Goal: Task Accomplishment & Management: Manage account settings

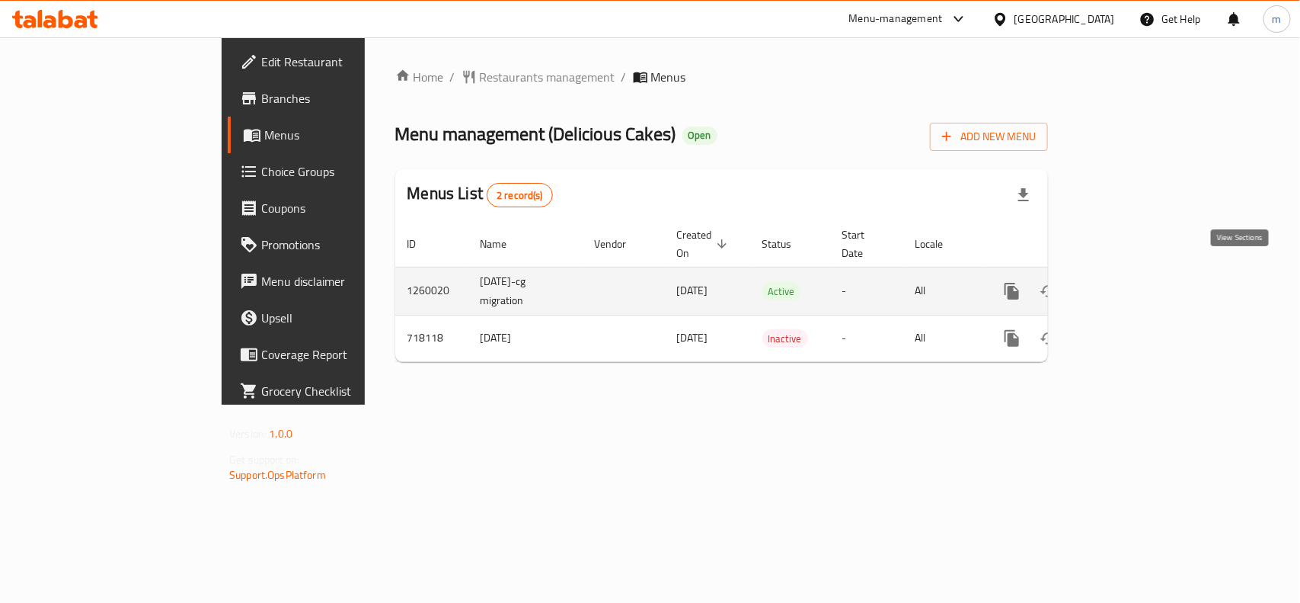
click at [1140, 275] on link "enhanced table" at bounding box center [1122, 291] width 37 height 37
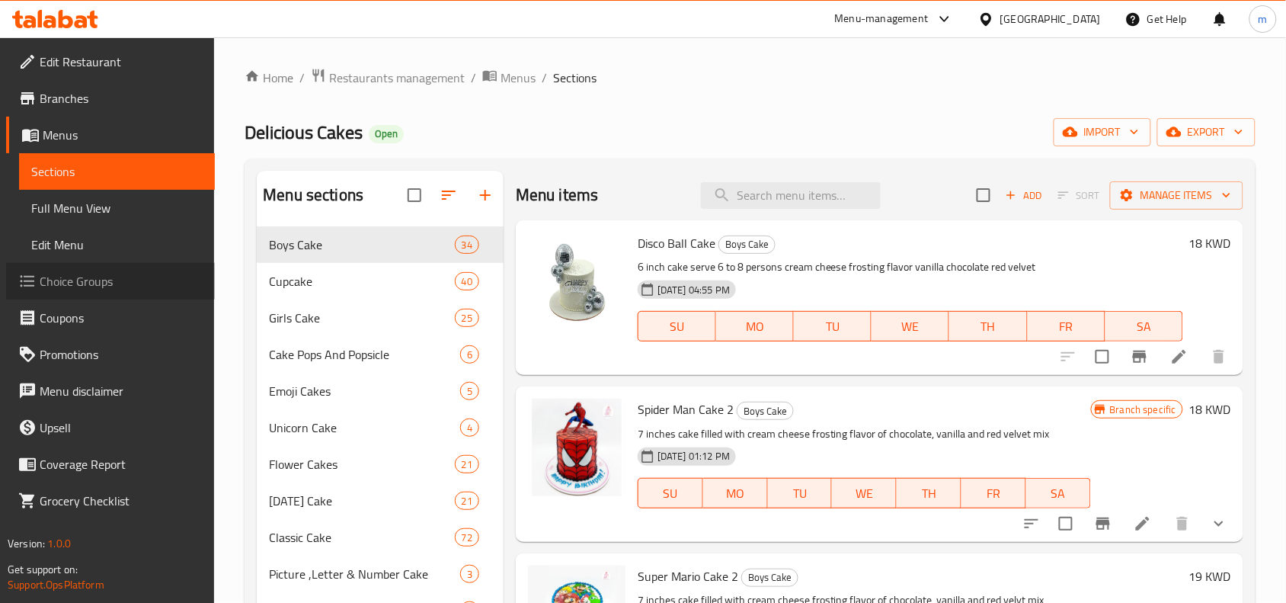
click at [115, 276] on span "Choice Groups" at bounding box center [121, 281] width 163 height 18
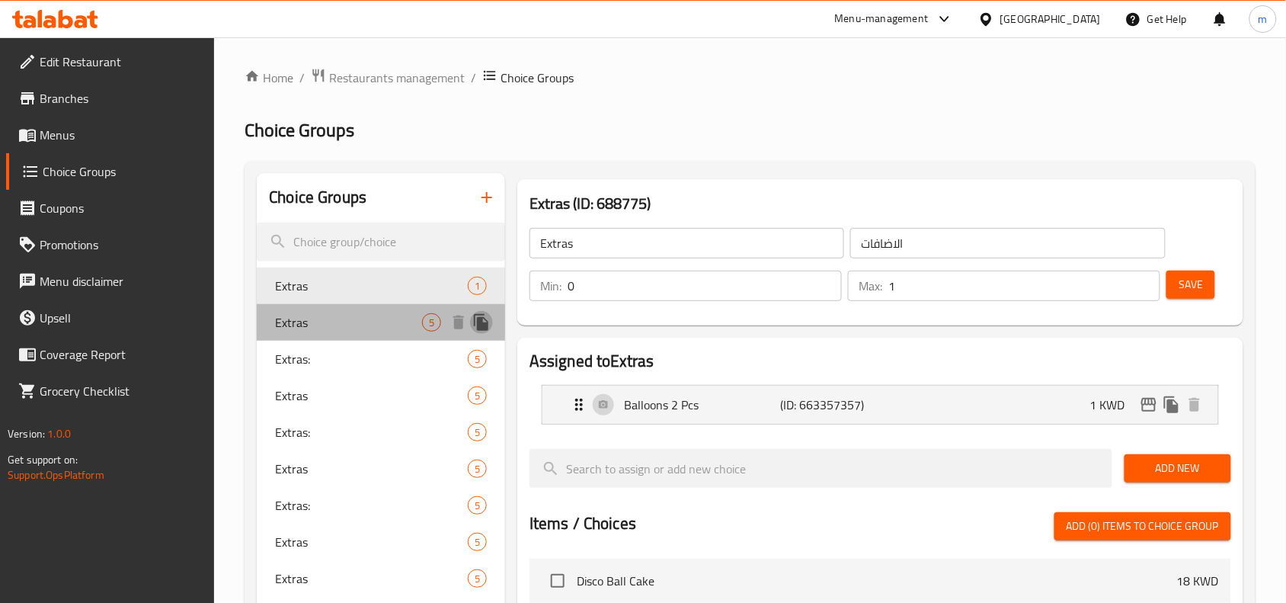
click at [482, 321] on icon "duplicate" at bounding box center [481, 322] width 14 height 17
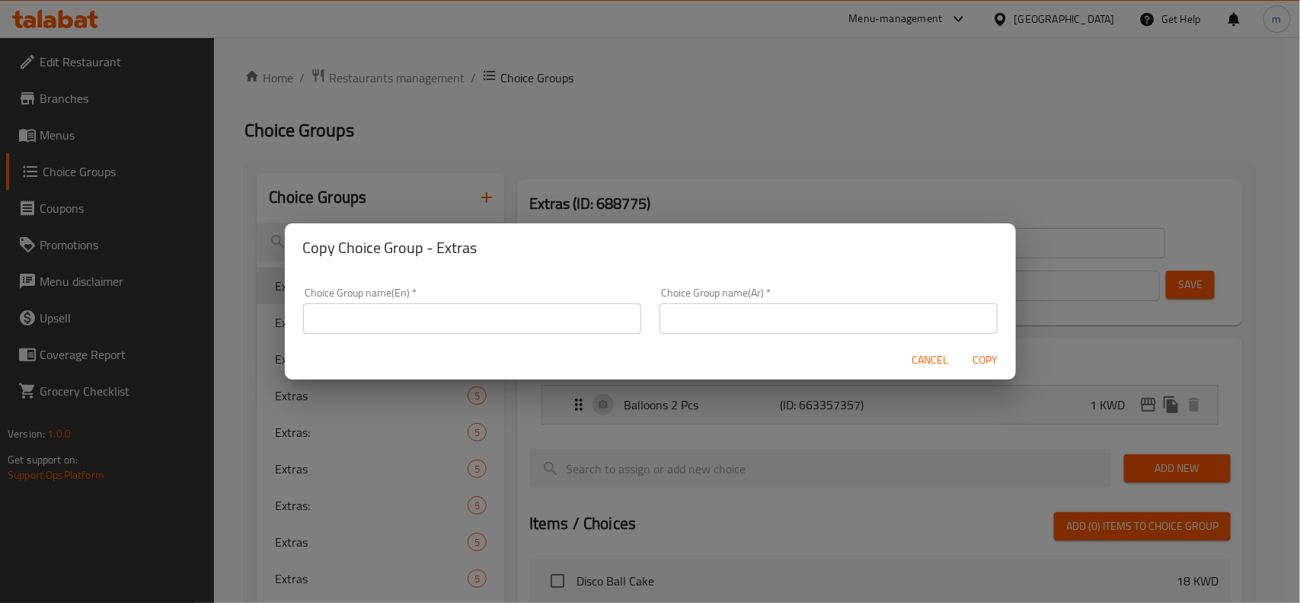
click at [935, 359] on span "Cancel" at bounding box center [931, 359] width 37 height 19
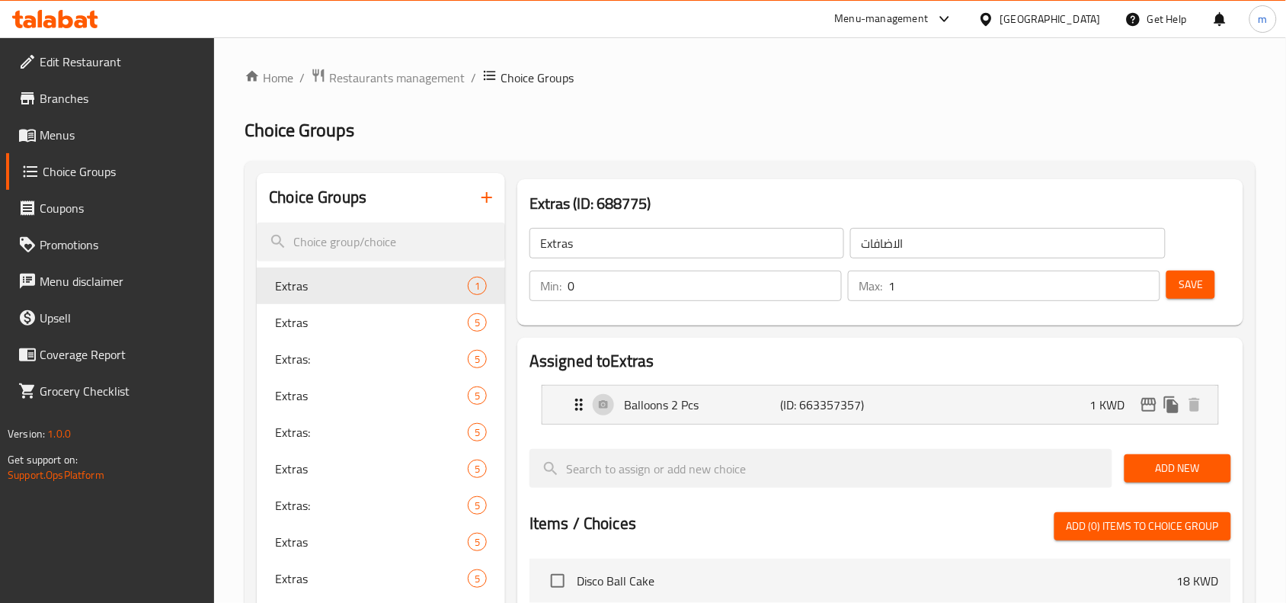
click at [443, 318] on span "Extras" at bounding box center [371, 322] width 193 height 18
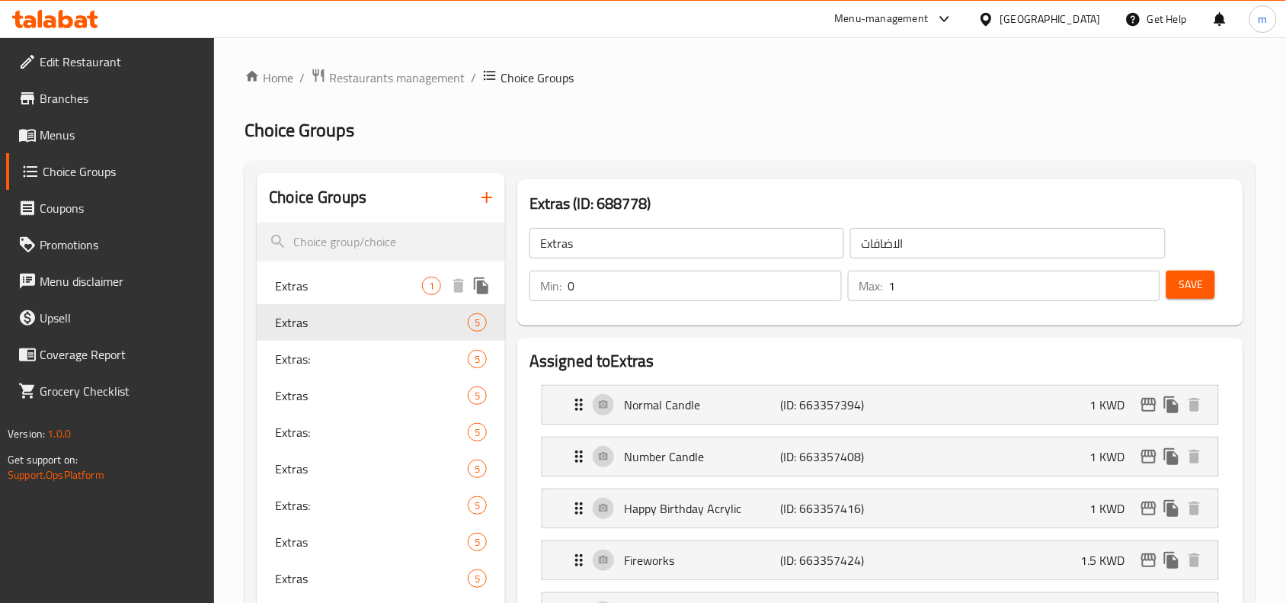
type input "Extras"
type input "إضافات"
type input "5"
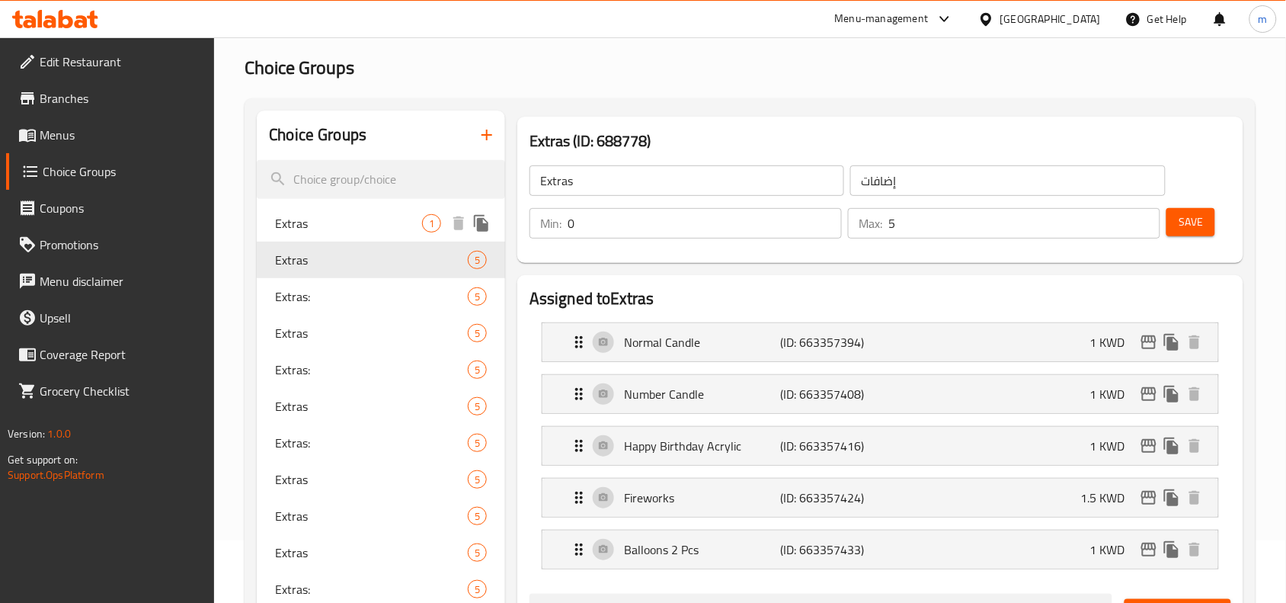
scroll to position [95, 0]
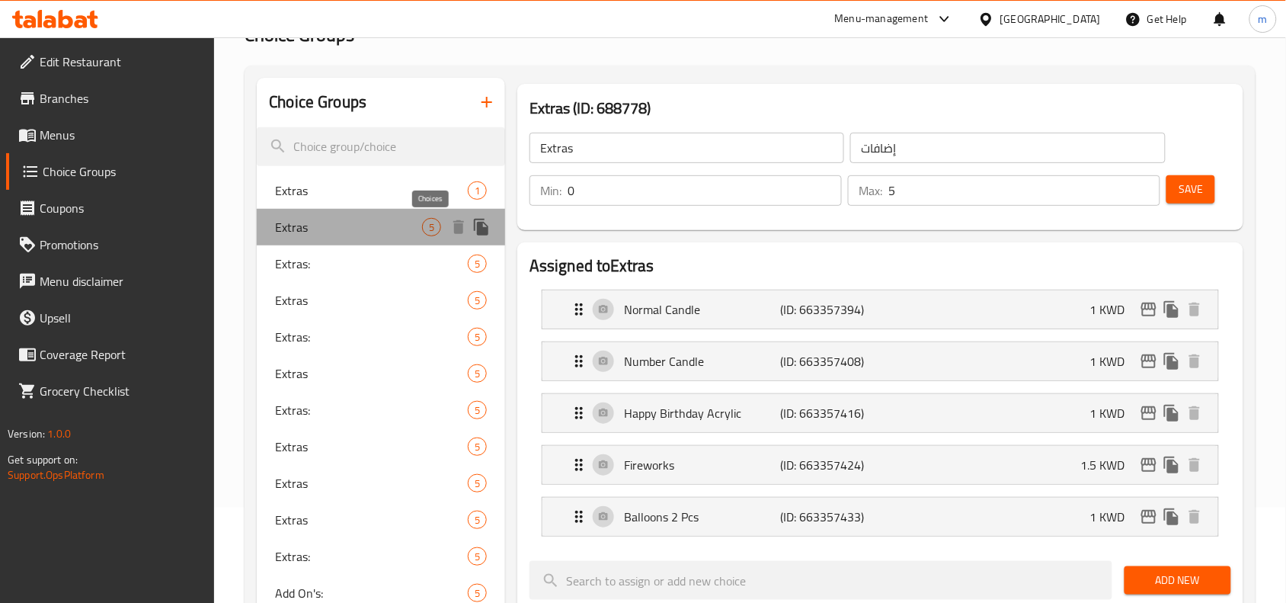
click at [430, 231] on span "5" at bounding box center [432, 227] width 18 height 14
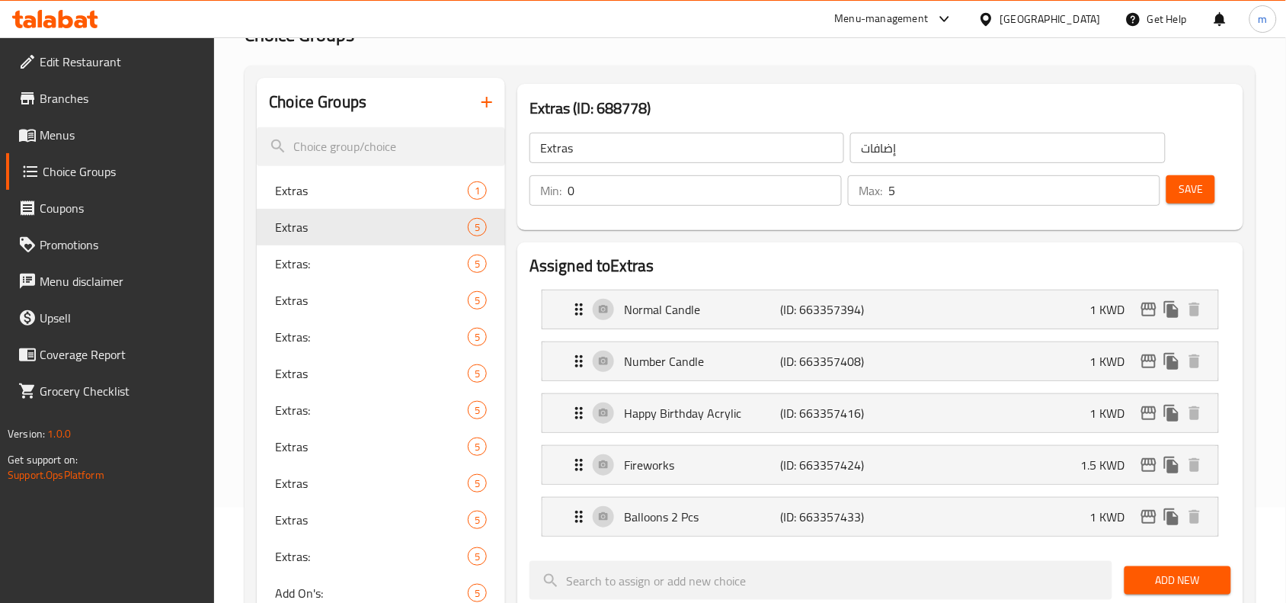
click at [1082, 25] on div "[GEOGRAPHIC_DATA]" at bounding box center [1050, 19] width 101 height 17
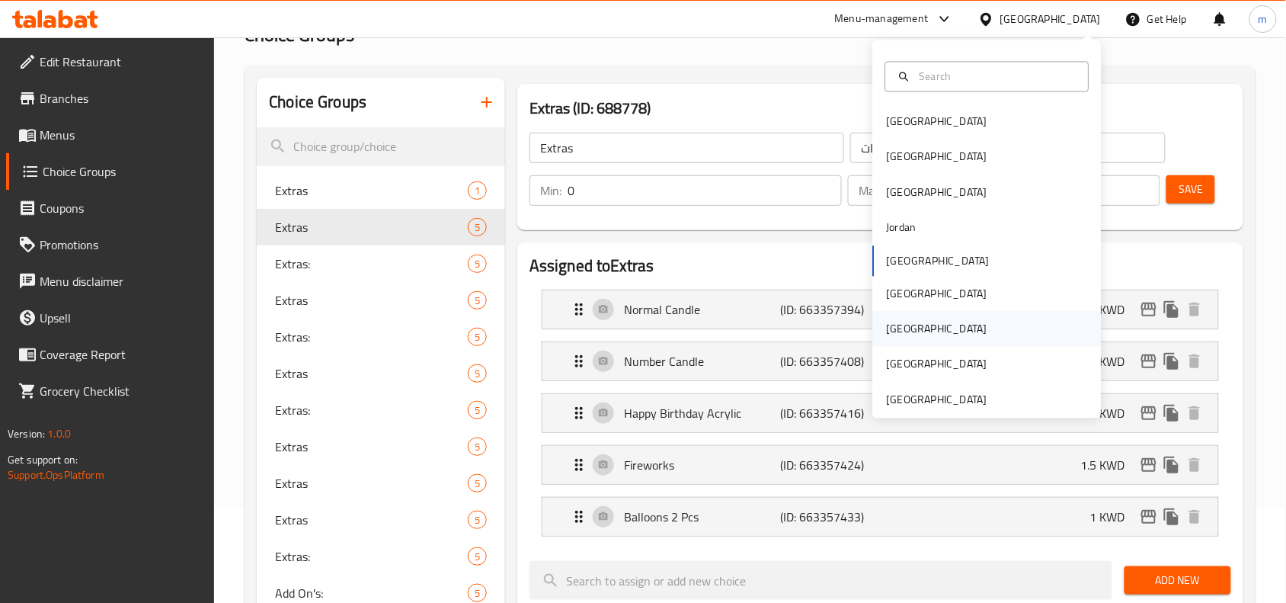
click at [922, 339] on div "[GEOGRAPHIC_DATA]" at bounding box center [987, 329] width 229 height 35
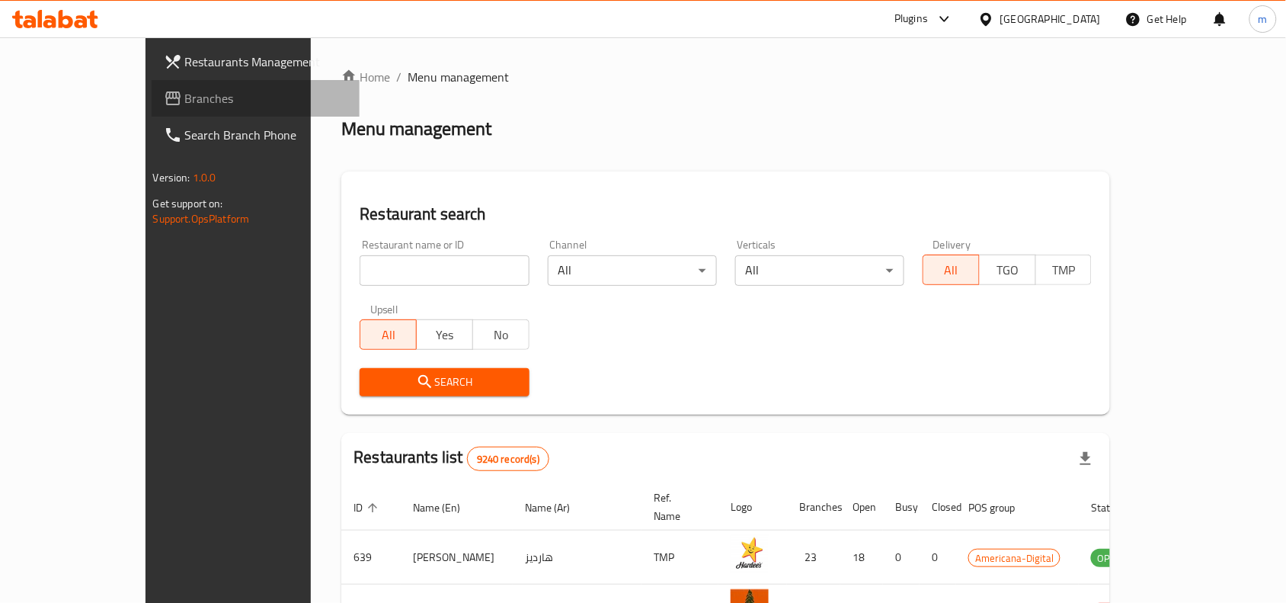
click at [185, 96] on span "Branches" at bounding box center [266, 98] width 163 height 18
